Goal: Transaction & Acquisition: Obtain resource

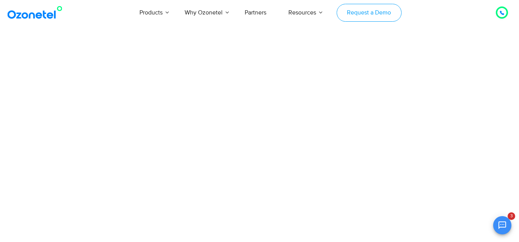
click at [371, 14] on link "Request a Demo" at bounding box center [369, 13] width 65 height 18
click at [370, 20] on link "Request a Demo" at bounding box center [369, 13] width 65 height 18
click at [378, 14] on link "Request a Demo" at bounding box center [369, 13] width 65 height 18
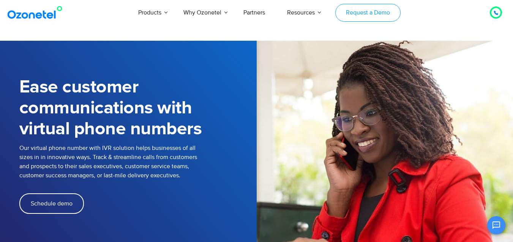
click at [387, 14] on link "Request a Demo" at bounding box center [367, 13] width 65 height 18
